Goal: Register for event/course

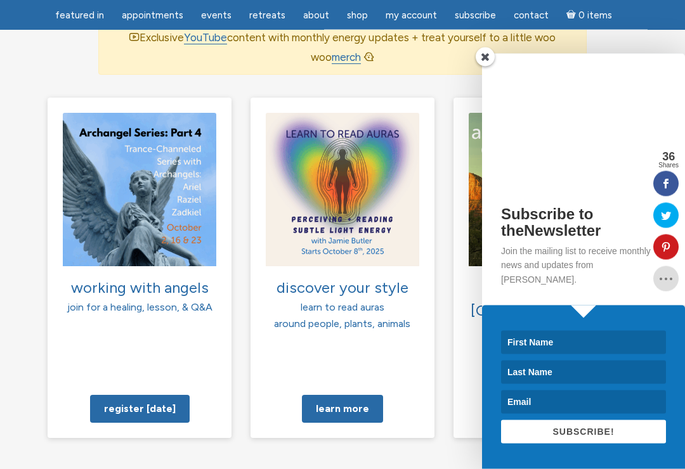
scroll to position [957, 0]
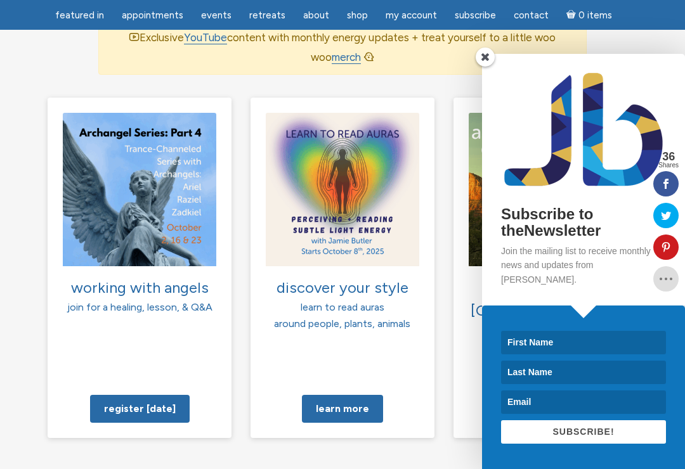
click at [488, 67] on span at bounding box center [485, 57] width 19 height 19
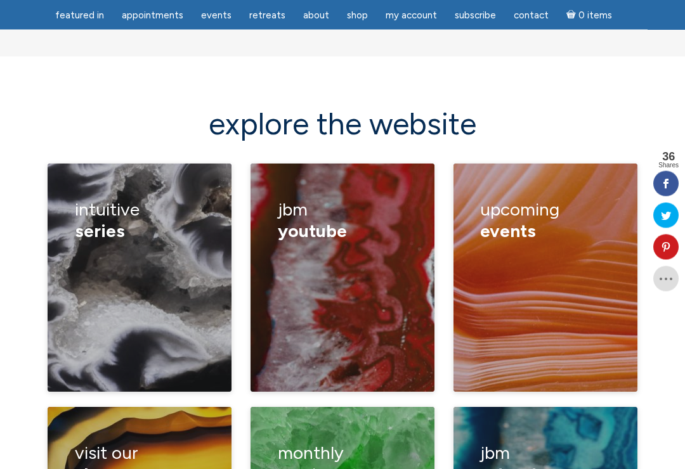
scroll to position [1732, 0]
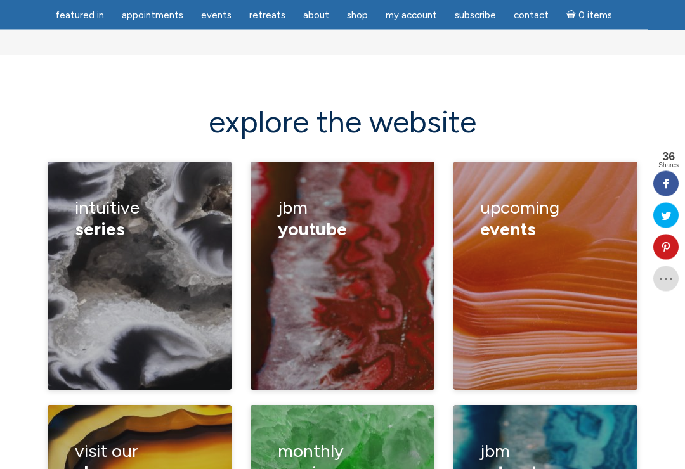
click at [153, 249] on div "compassionate communication learn to read auras [PERSON_NAME] approaching tranc…" at bounding box center [140, 344] width 130 height 191
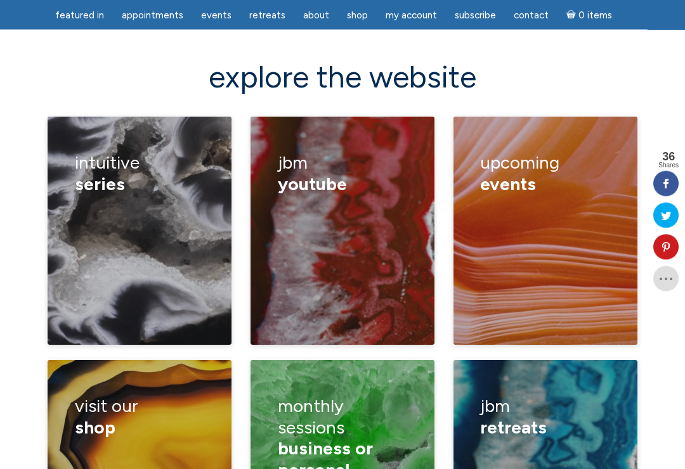
scroll to position [1778, 0]
click at [157, 204] on div "compassionate communication learn to read auras [PERSON_NAME] approaching tranc…" at bounding box center [140, 299] width 130 height 191
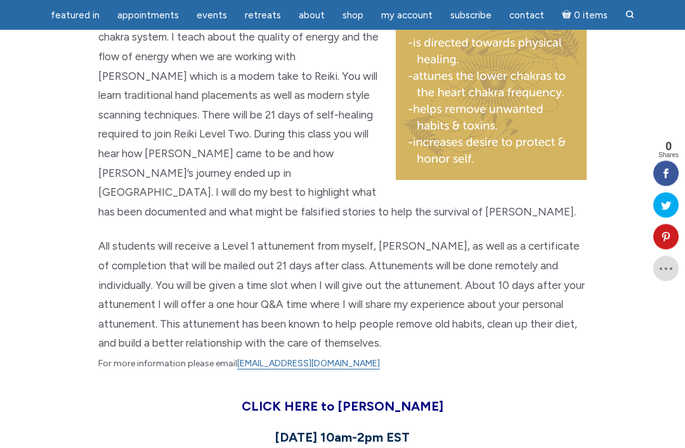
scroll to position [1022, 0]
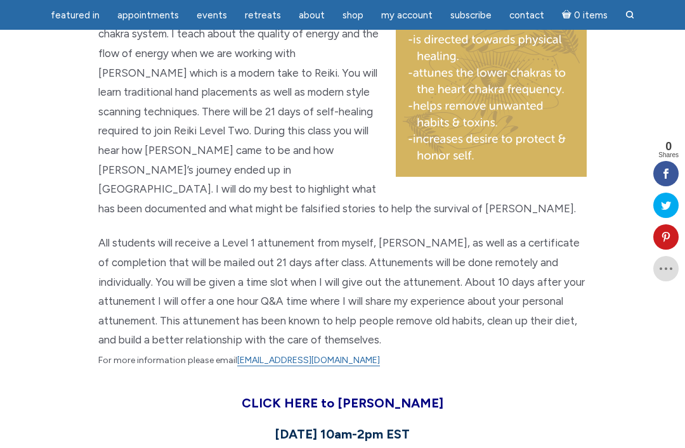
click at [377, 396] on strong "CLICK HERE to [PERSON_NAME]" at bounding box center [343, 403] width 202 height 15
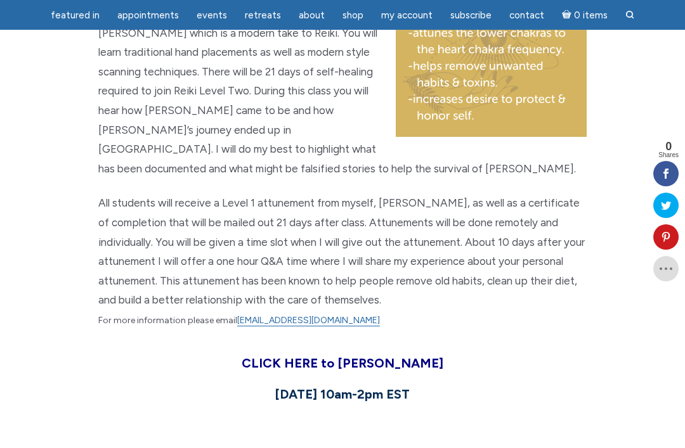
scroll to position [1065, 0]
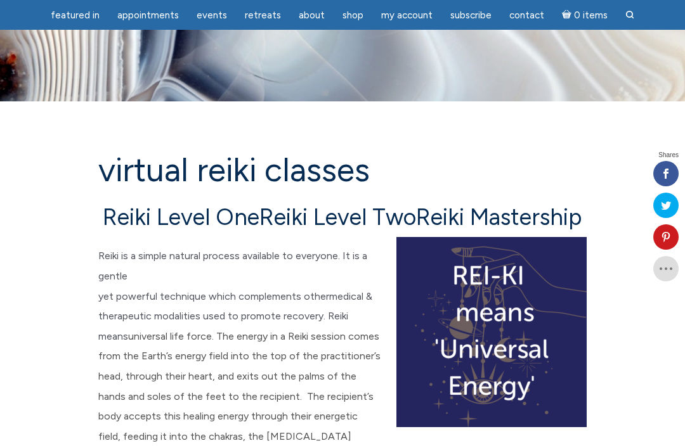
scroll to position [1065, 0]
